Goal: Information Seeking & Learning: Learn about a topic

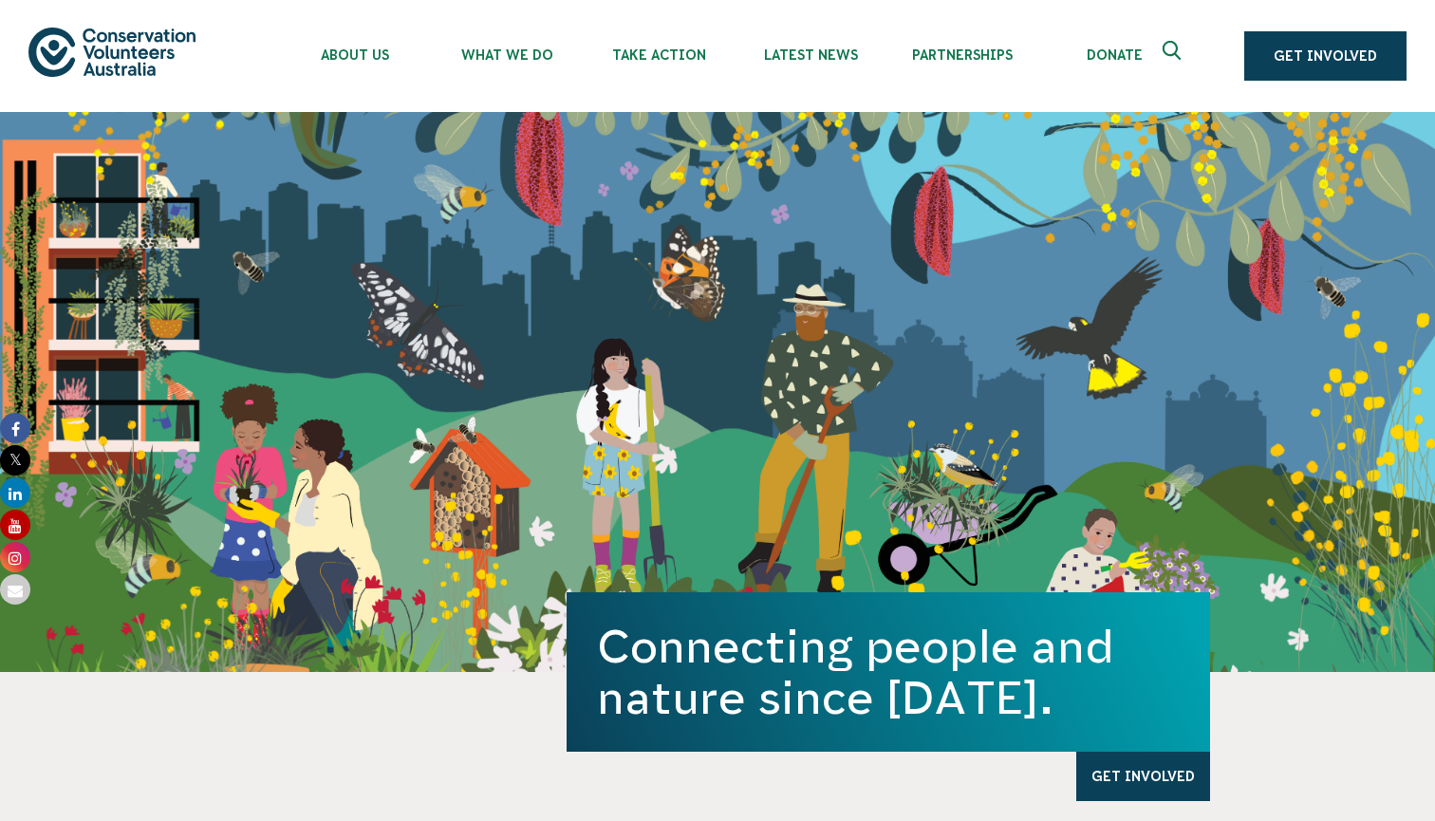
click at [1186, 41] on icon "Expand search box" at bounding box center [1174, 55] width 24 height 28
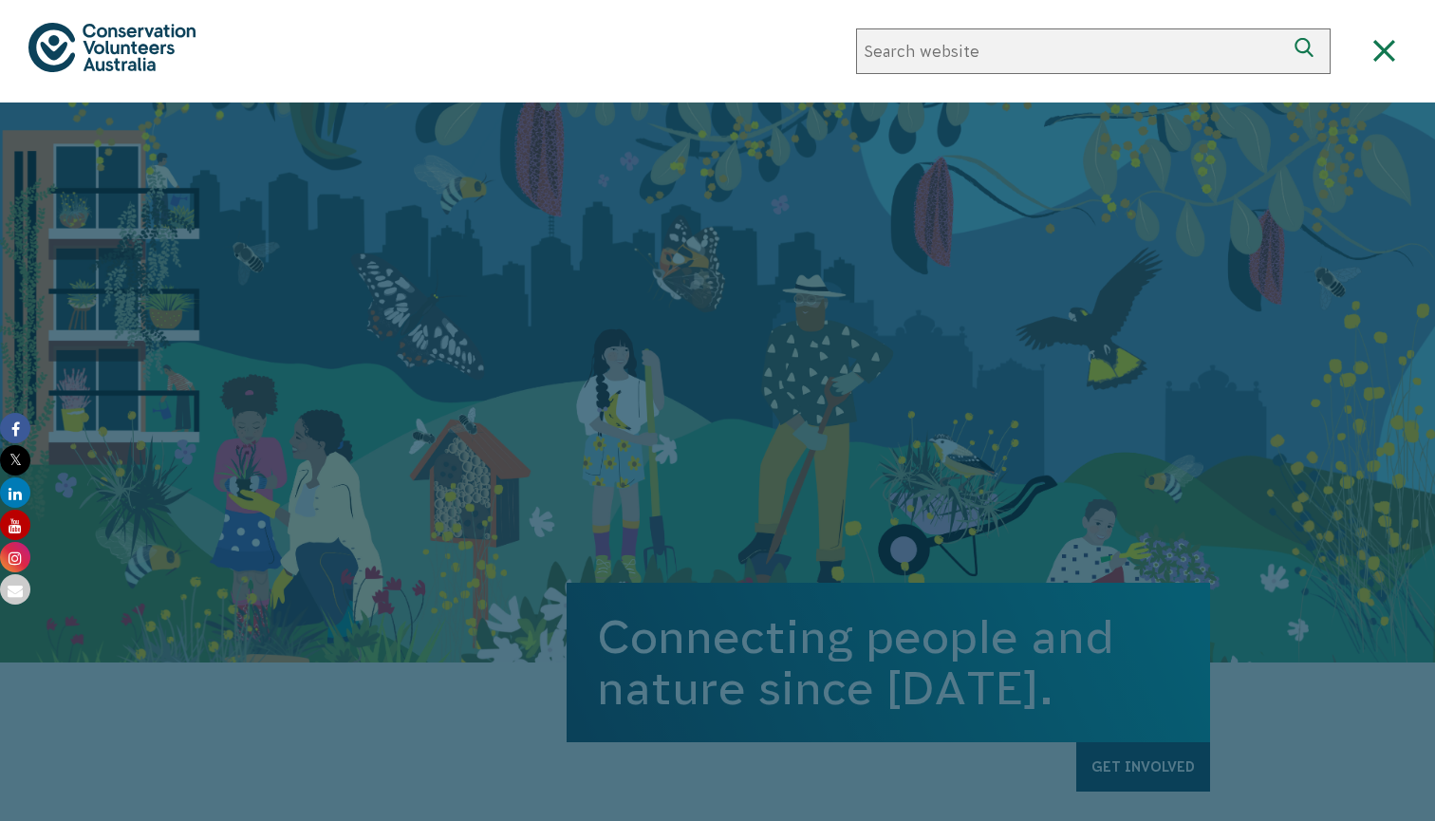
paste input "Create an Urban Oasis at [PERSON_NAME][GEOGRAPHIC_DATA]: ([DATE])"
drag, startPoint x: 1024, startPoint y: 52, endPoint x: 1434, endPoint y: 47, distance: 409.9
click at [1434, 47] on header "About Us Our Priorities Reconciliation Impact Our Board Our People Careers CVA …" at bounding box center [717, 51] width 1435 height 102
type input "Create an Urban Oasis at Sir"
click at [1304, 40] on use "submit" at bounding box center [1303, 47] width 18 height 19
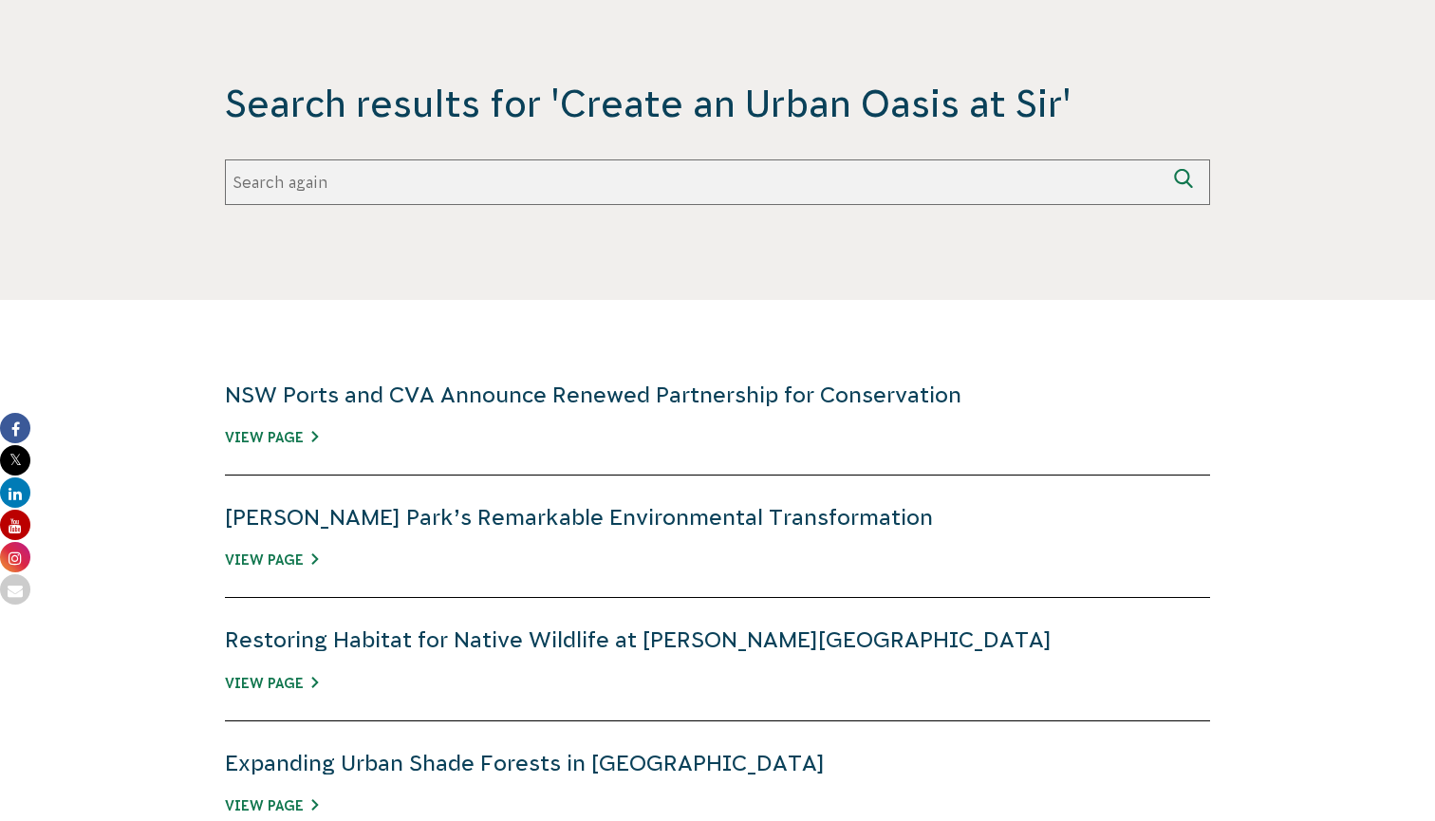
scroll to position [472, 0]
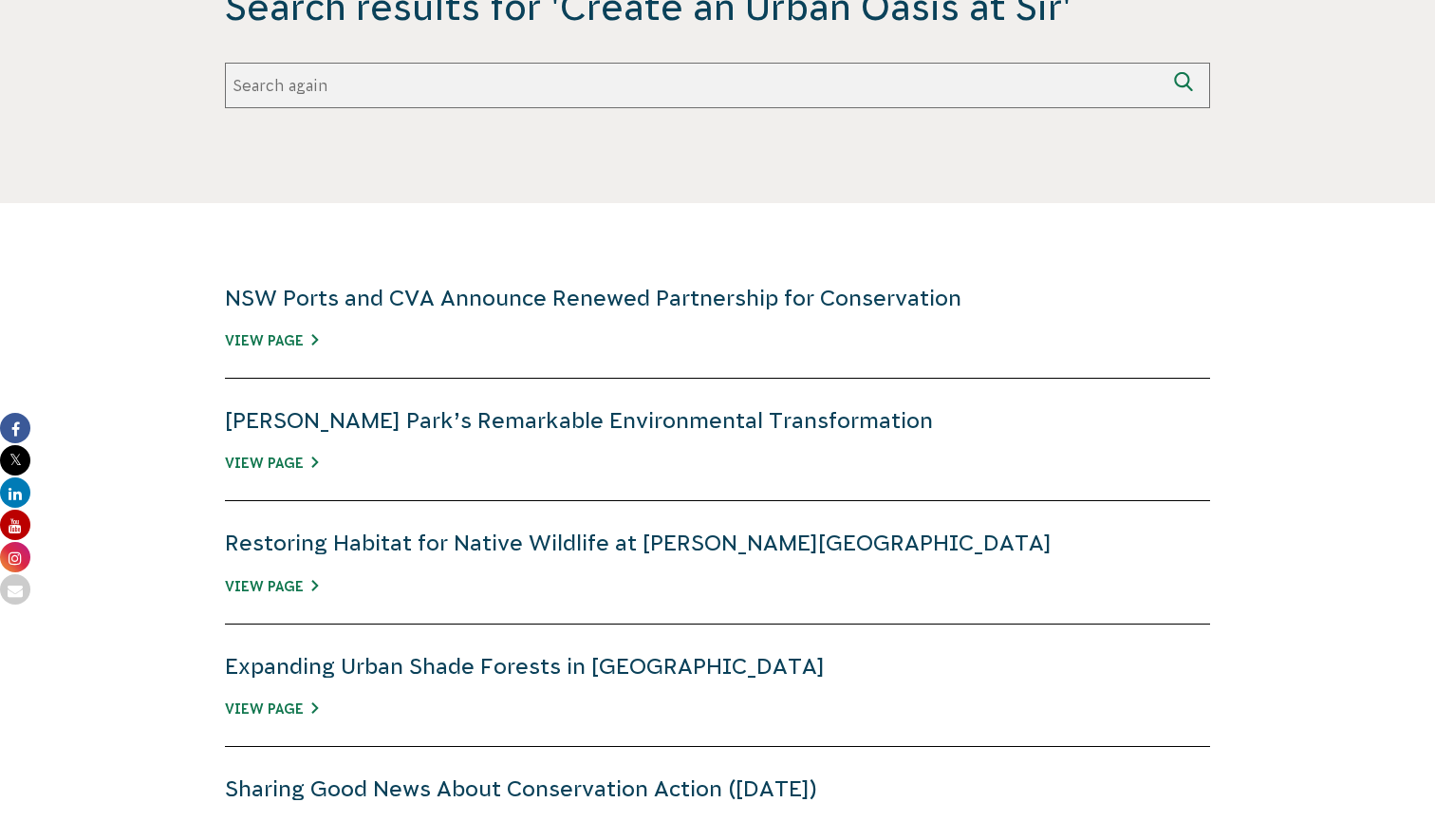
click at [159, 282] on section "NSW Ports and CVA Announce Renewed Partnership for Conservation View Page [PERS…" at bounding box center [717, 837] width 1435 height 1268
click at [638, 93] on input "Search again" at bounding box center [694, 86] width 939 height 46
paste input "Create an Urban Oasis at [PERSON_NAME][GEOGRAPHIC_DATA]: ([DATE])"
drag, startPoint x: 360, startPoint y: 83, endPoint x: 182, endPoint y: 88, distance: 177.5
click at [193, 88] on div "Search results for 'Create an Urban Oasis at Sir' Search again Create an Urban …" at bounding box center [717, 45] width 1057 height 126
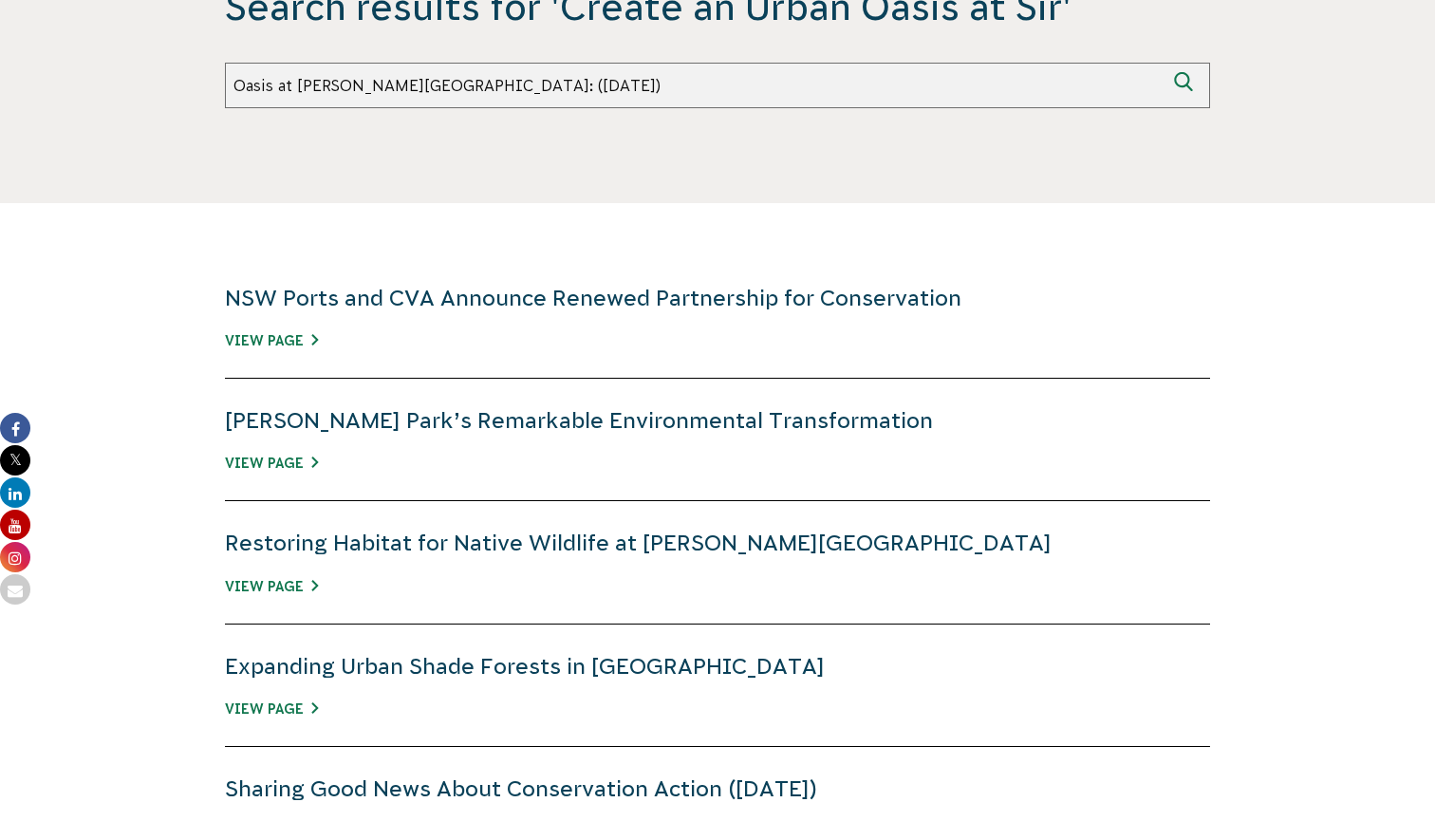
drag, startPoint x: 276, startPoint y: 83, endPoint x: 692, endPoint y: 19, distance: 420.4
click at [687, 19] on div "Search results for 'Create an Urban Oasis at Sir' Search again Oasis at Sir Jos…" at bounding box center [717, 45] width 985 height 126
click at [630, 75] on input "Oasis at Sir Joseph Banks Park: (Wed 17 Sep)" at bounding box center [694, 86] width 939 height 46
drag, startPoint x: 633, startPoint y: 88, endPoint x: 288, endPoint y: 80, distance: 344.5
click at [288, 80] on input "Oasis at Sir Joseph Banks Park: (Wed 17 Sep)" at bounding box center [694, 86] width 939 height 46
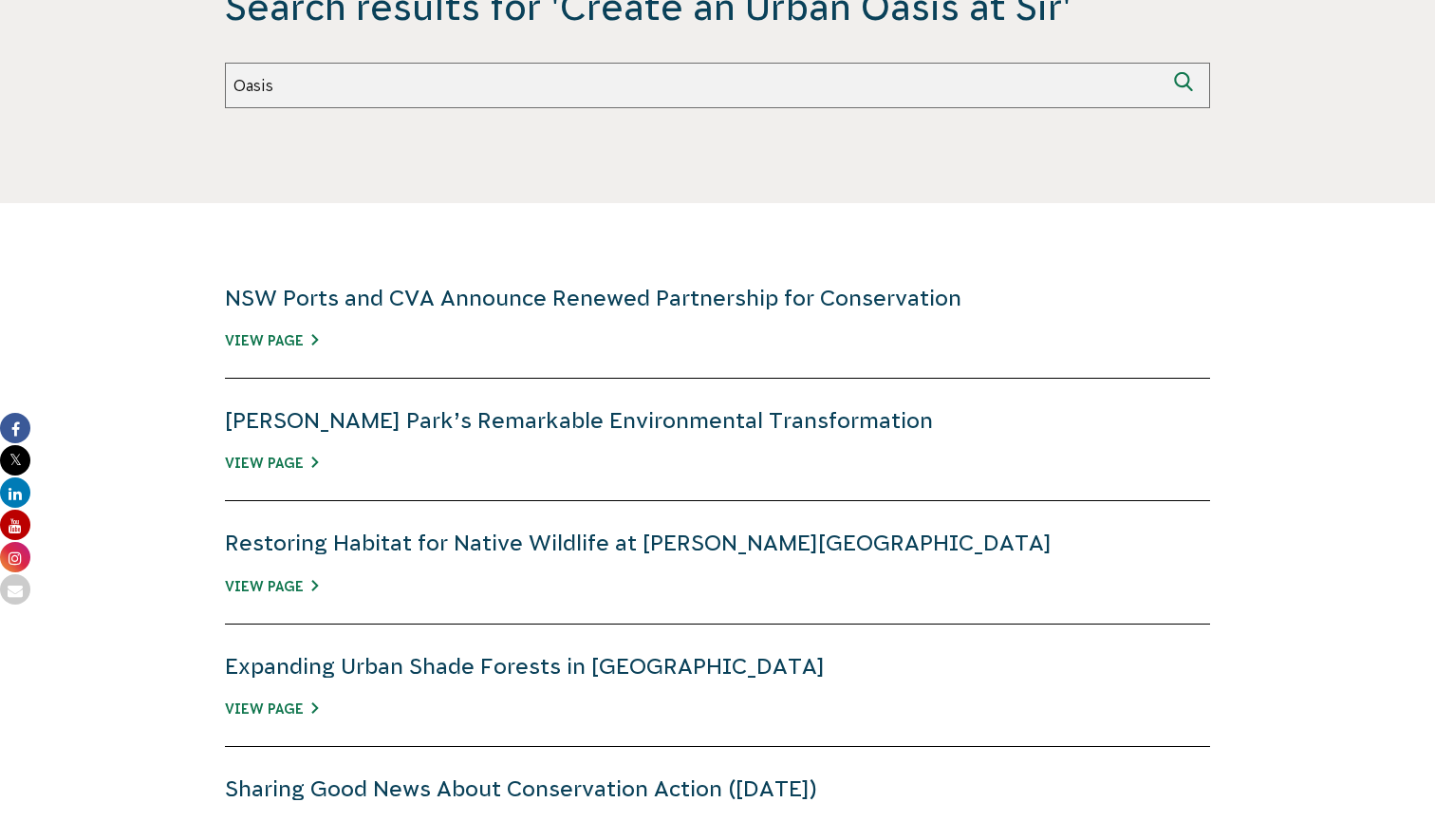
type input "Oasis"
click at [1187, 85] on button "Search again" at bounding box center [1187, 86] width 46 height 46
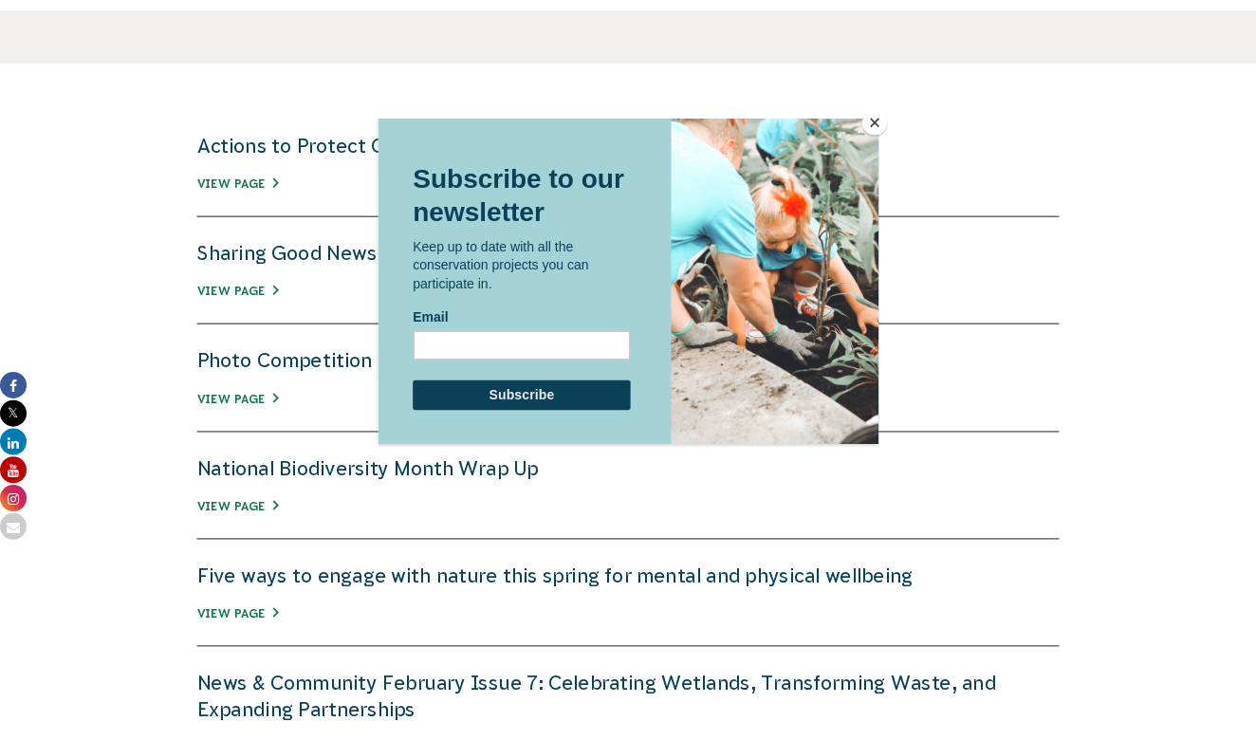
scroll to position [772, 0]
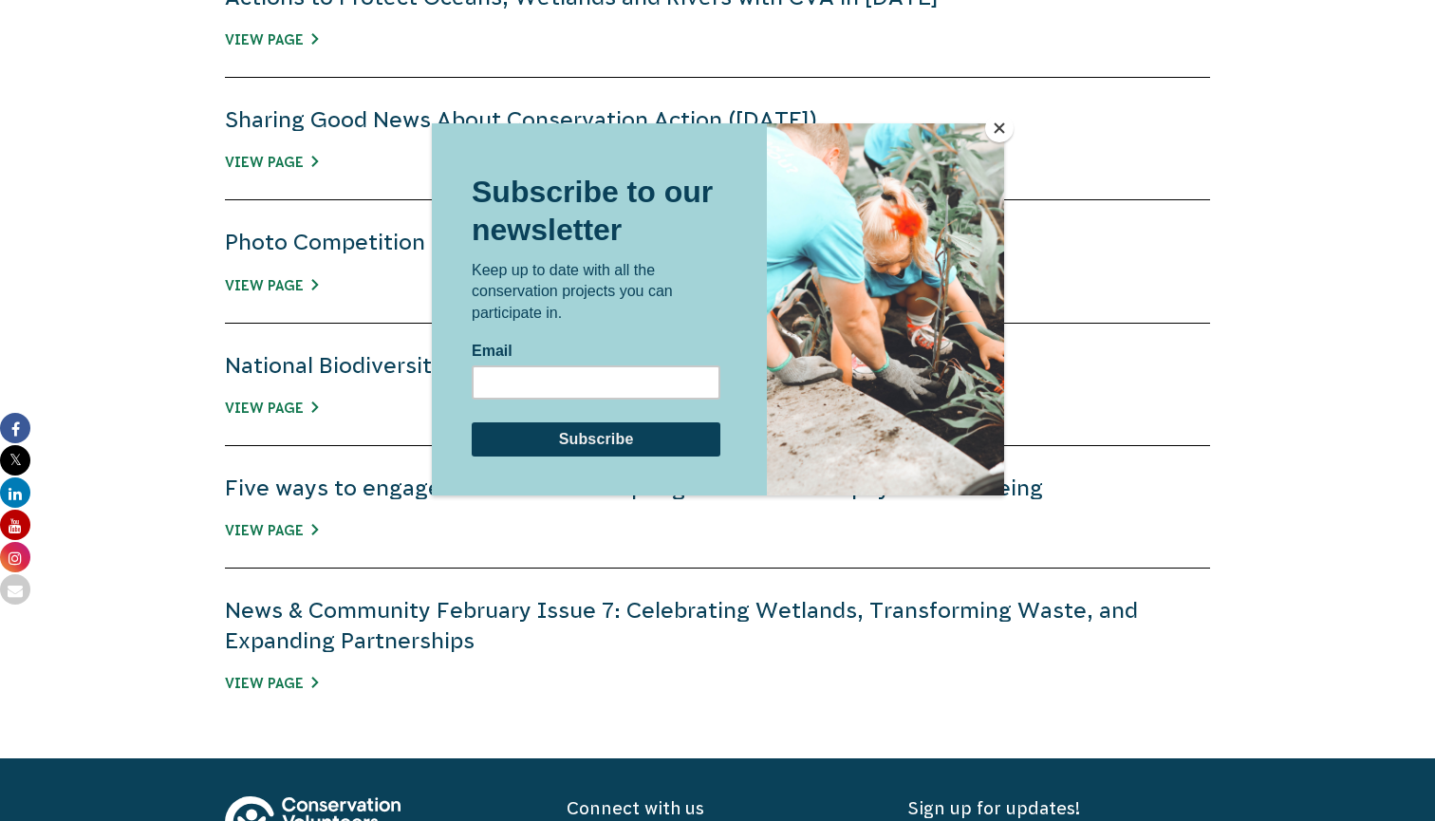
click at [996, 130] on button "Close" at bounding box center [999, 128] width 28 height 28
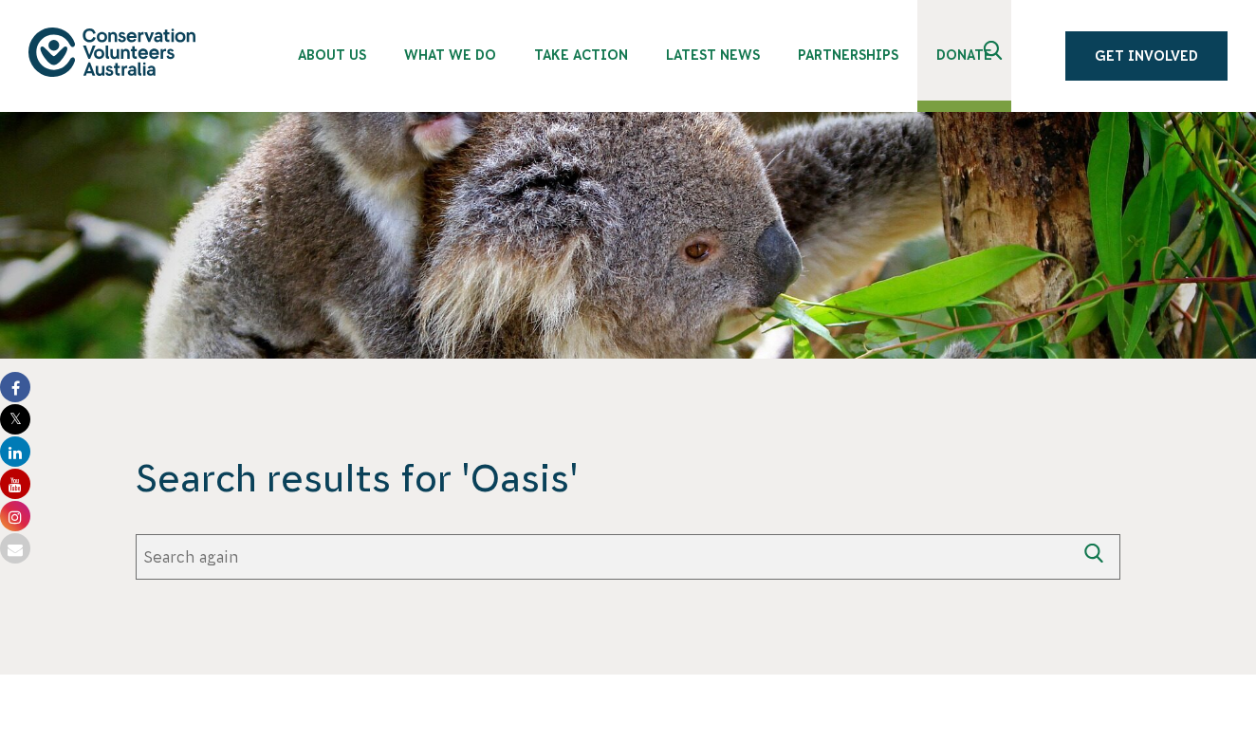
scroll to position [0, 0]
click at [150, 41] on img at bounding box center [111, 52] width 167 height 48
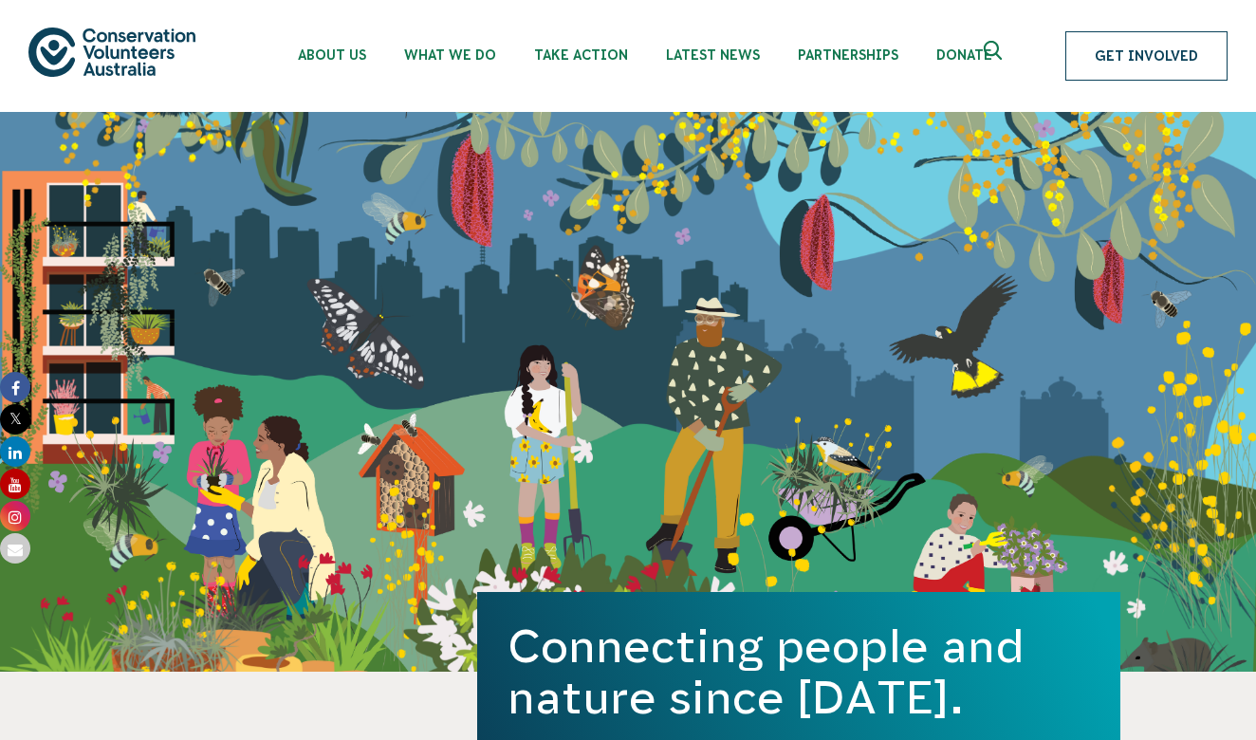
click at [1119, 70] on link "Get Involved" at bounding box center [1147, 55] width 162 height 49
